Goal: Task Accomplishment & Management: Use online tool/utility

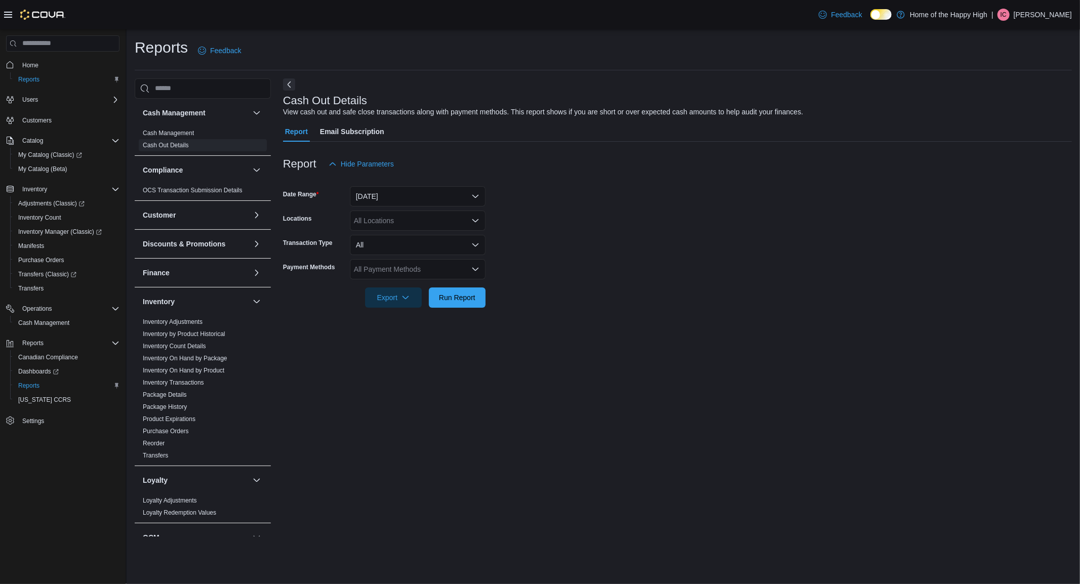
click at [398, 221] on div "All Locations" at bounding box center [418, 221] width 136 height 20
type input "***"
click at [413, 240] on span "Toronto - Church St - Friendly Stranger" at bounding box center [453, 238] width 122 height 10
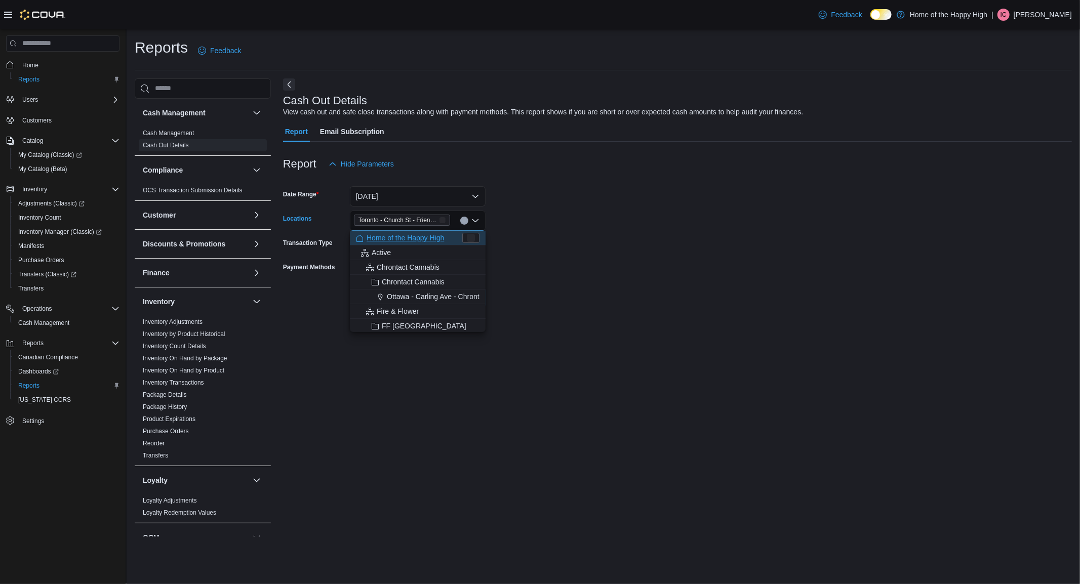
click at [634, 241] on form "Date Range [DATE] Locations [GEOGRAPHIC_DATA] - Church St - Friendly Stranger C…" at bounding box center [677, 241] width 789 height 134
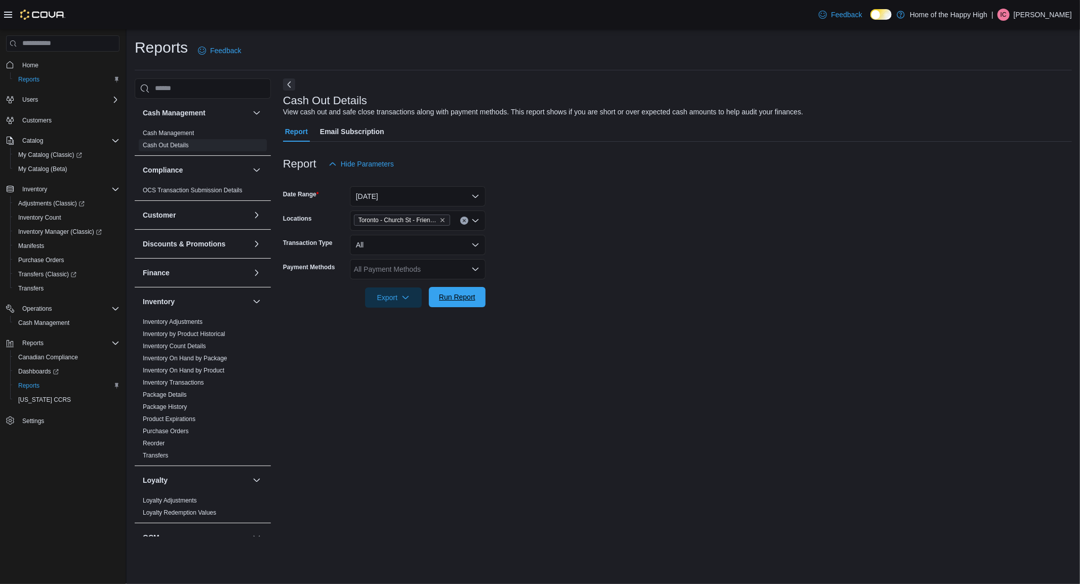
click at [435, 295] on span "Run Report" at bounding box center [457, 297] width 45 height 20
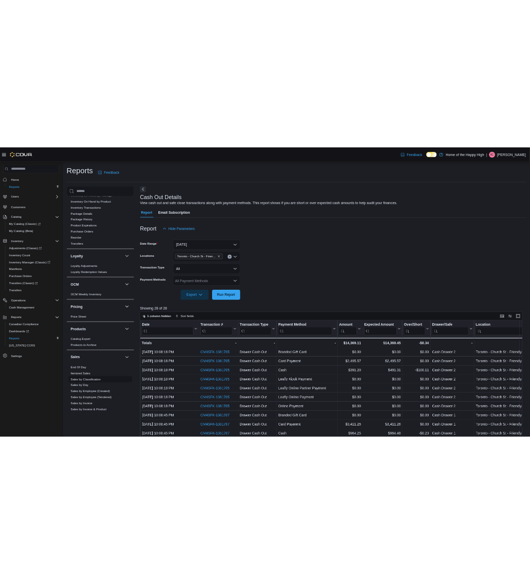
scroll to position [281, 0]
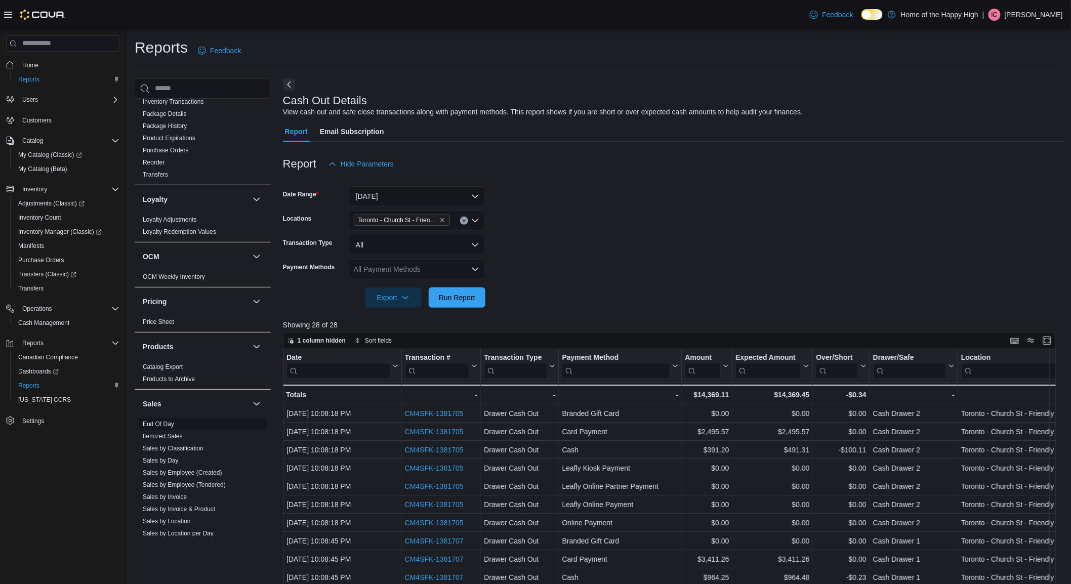
click at [166, 426] on link "End Of Day" at bounding box center [158, 424] width 31 height 7
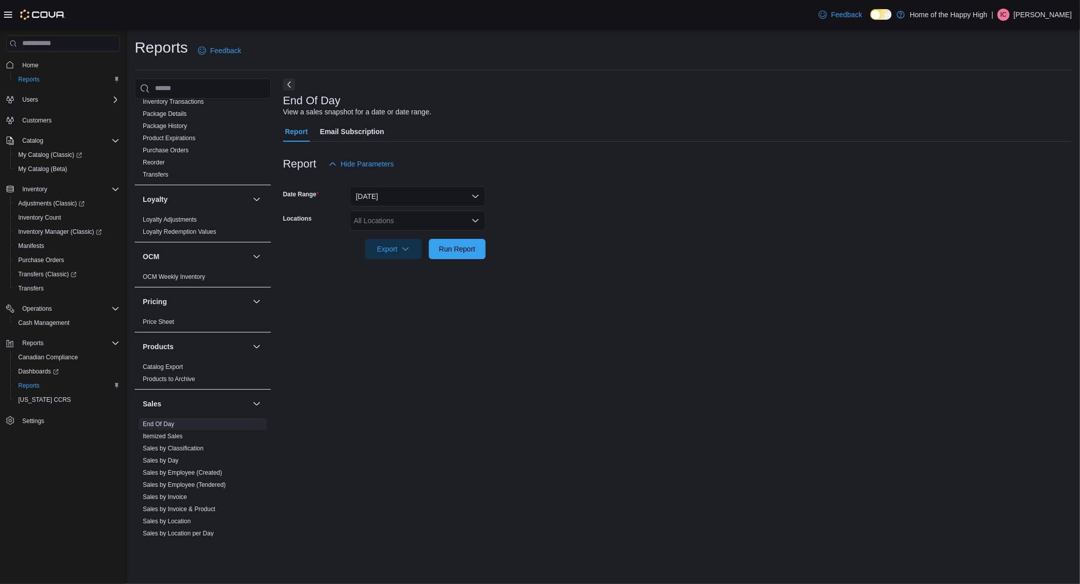
click at [444, 220] on div "All Locations" at bounding box center [418, 221] width 136 height 20
type input "***"
click at [434, 235] on span "Toronto - Church St - Friendly Stranger" at bounding box center [453, 238] width 122 height 10
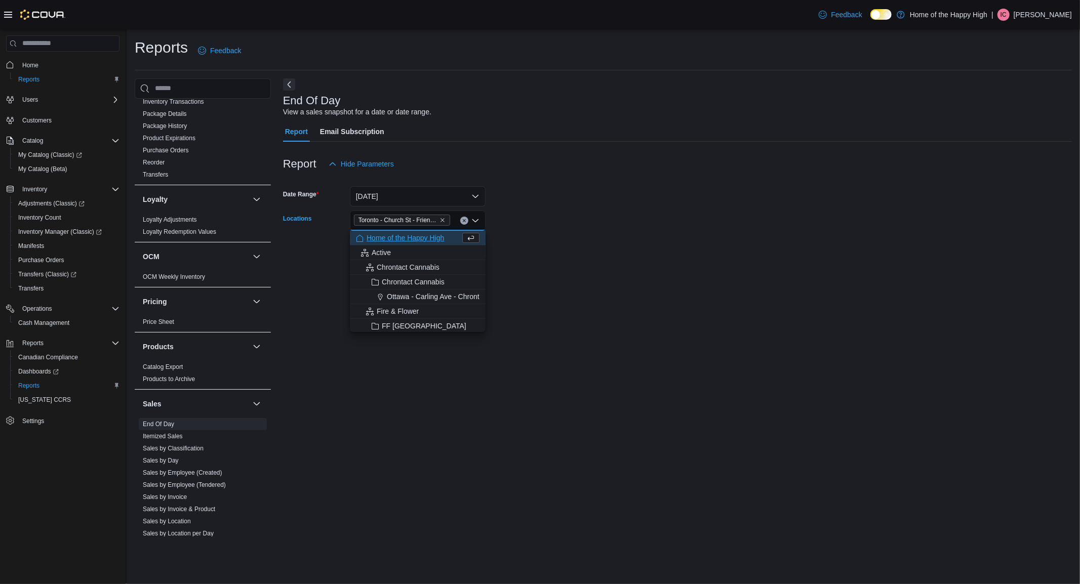
click at [621, 206] on form "Date Range [DATE] Locations [GEOGRAPHIC_DATA] - Church St - Friendly Stranger C…" at bounding box center [677, 216] width 789 height 85
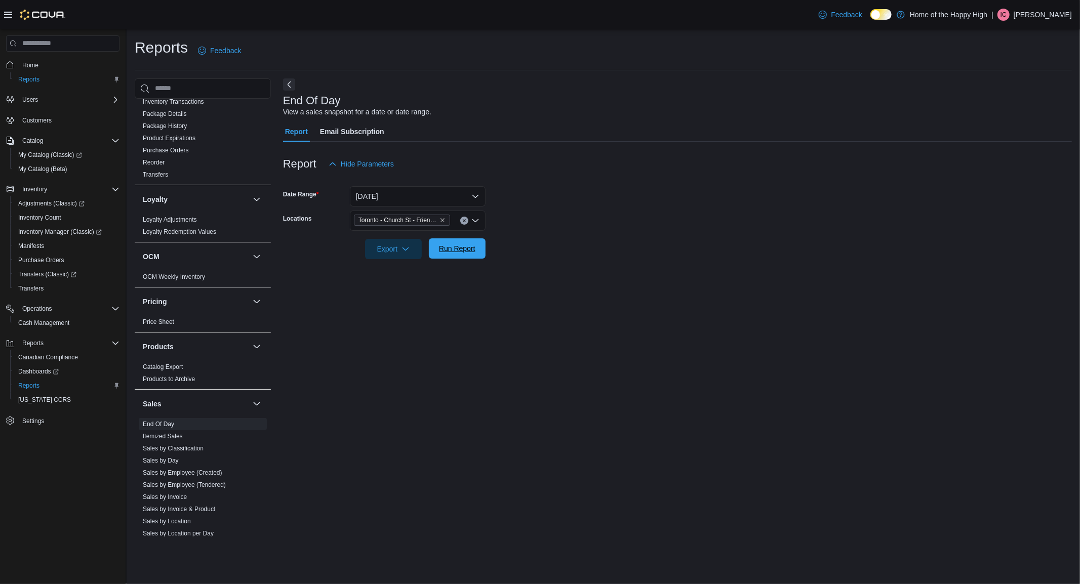
click at [477, 252] on span "Run Report" at bounding box center [457, 248] width 45 height 20
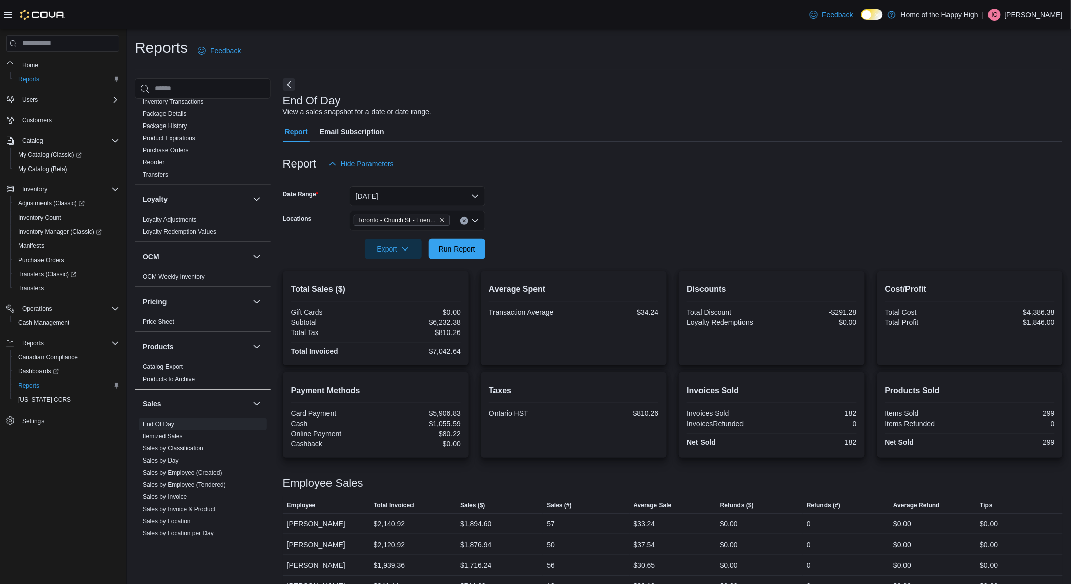
drag, startPoint x: 627, startPoint y: 226, endPoint x: 615, endPoint y: 214, distance: 17.2
click at [615, 214] on form "Date Range [DATE] Locations [GEOGRAPHIC_DATA] - Church St - Friendly Stranger E…" at bounding box center [673, 216] width 780 height 85
click at [608, 217] on form "Date Range [DATE] Locations [GEOGRAPHIC_DATA] - Church St - Friendly Stranger E…" at bounding box center [673, 216] width 780 height 85
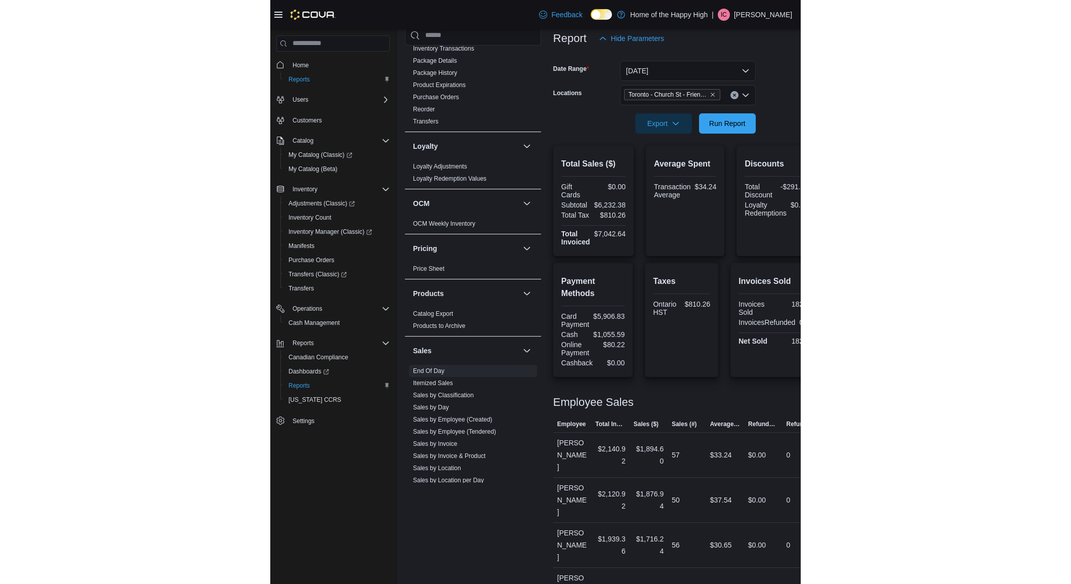
scroll to position [20, 0]
